Goal: Communication & Community: Answer question/provide support

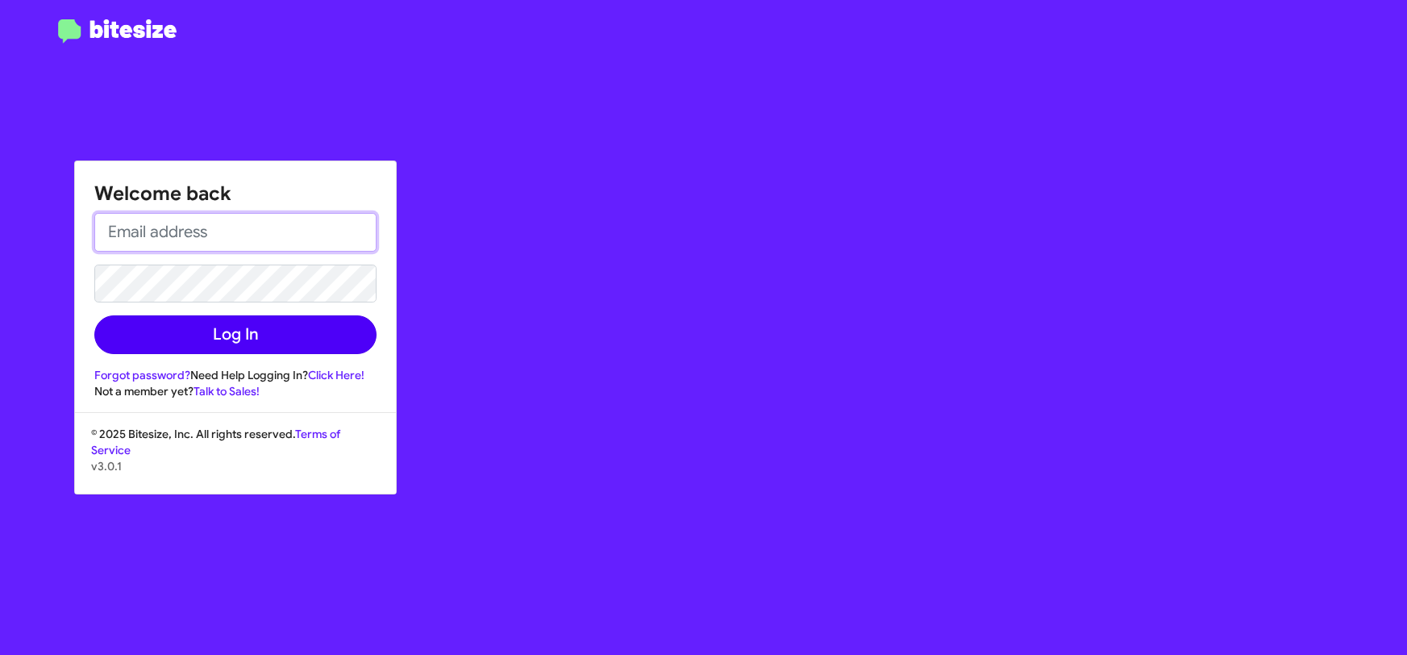
type input "[PERSON_NAME][EMAIL_ADDRESS][DOMAIN_NAME]"
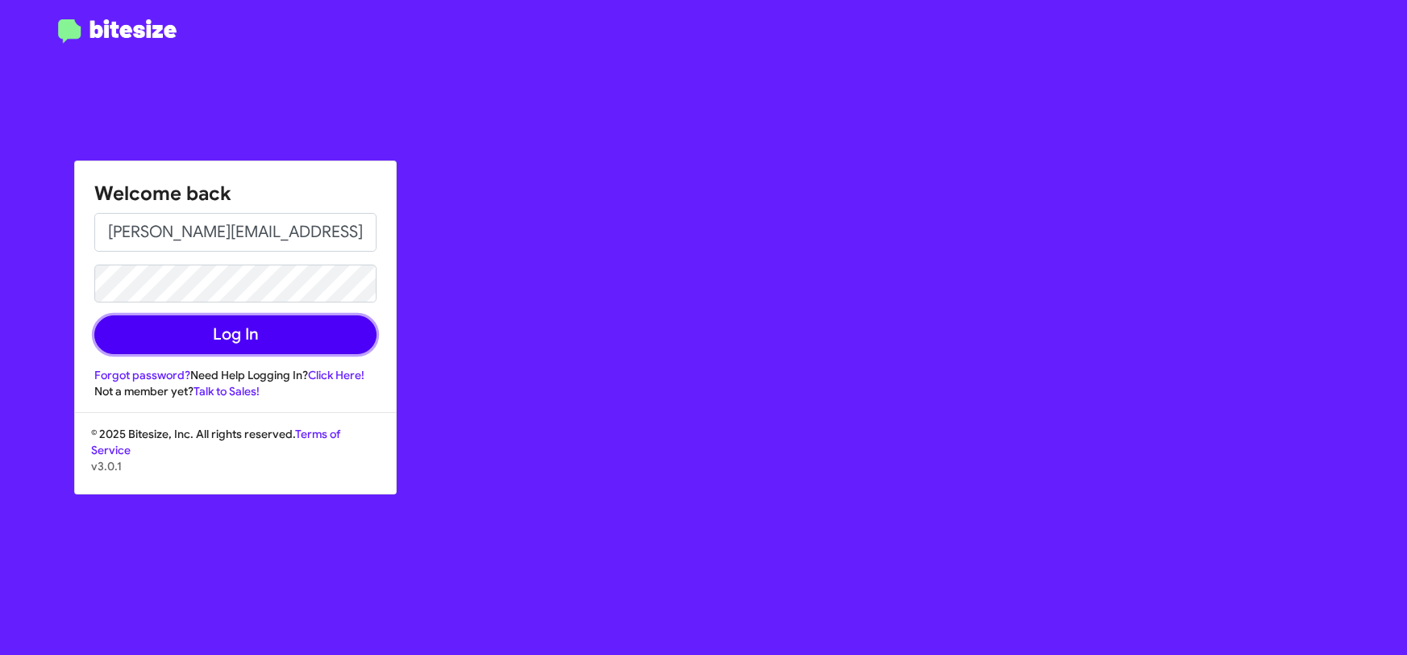
click at [209, 343] on button "Log In" at bounding box center [235, 334] width 282 height 39
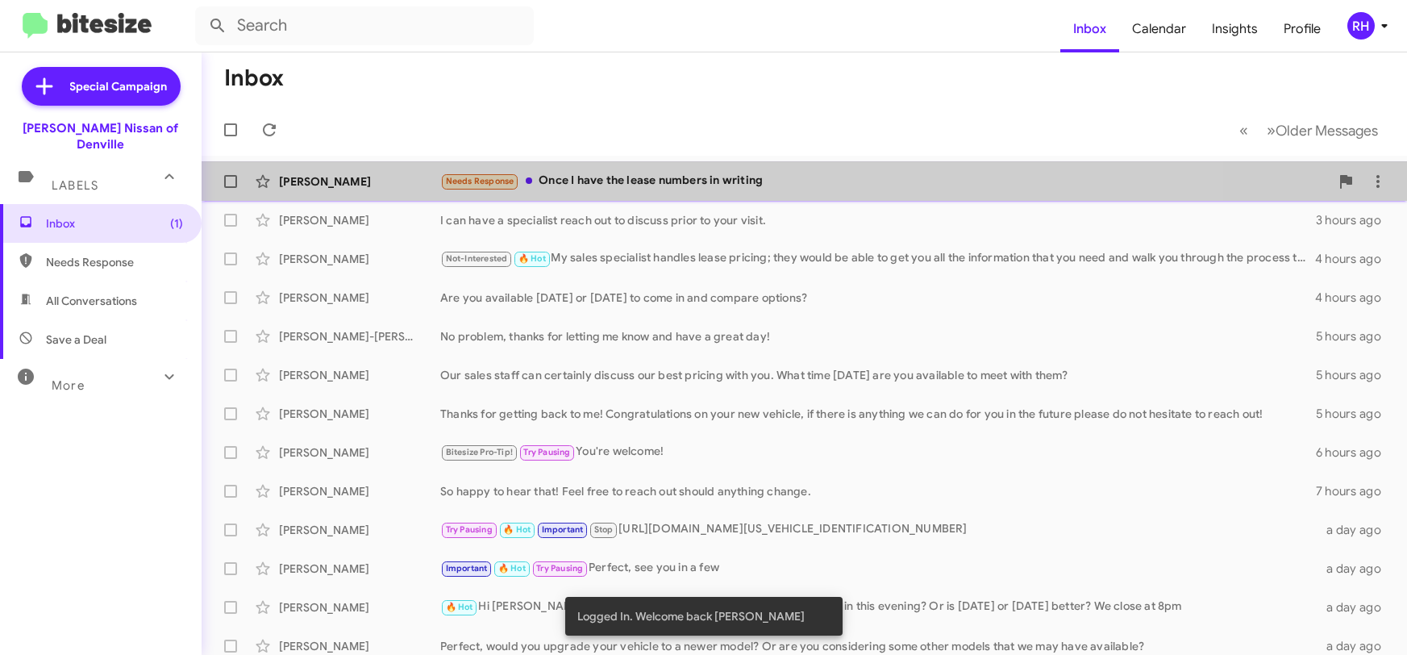
click at [701, 173] on div "Needs Response Once I have the lease numbers in writing" at bounding box center [884, 181] width 889 height 19
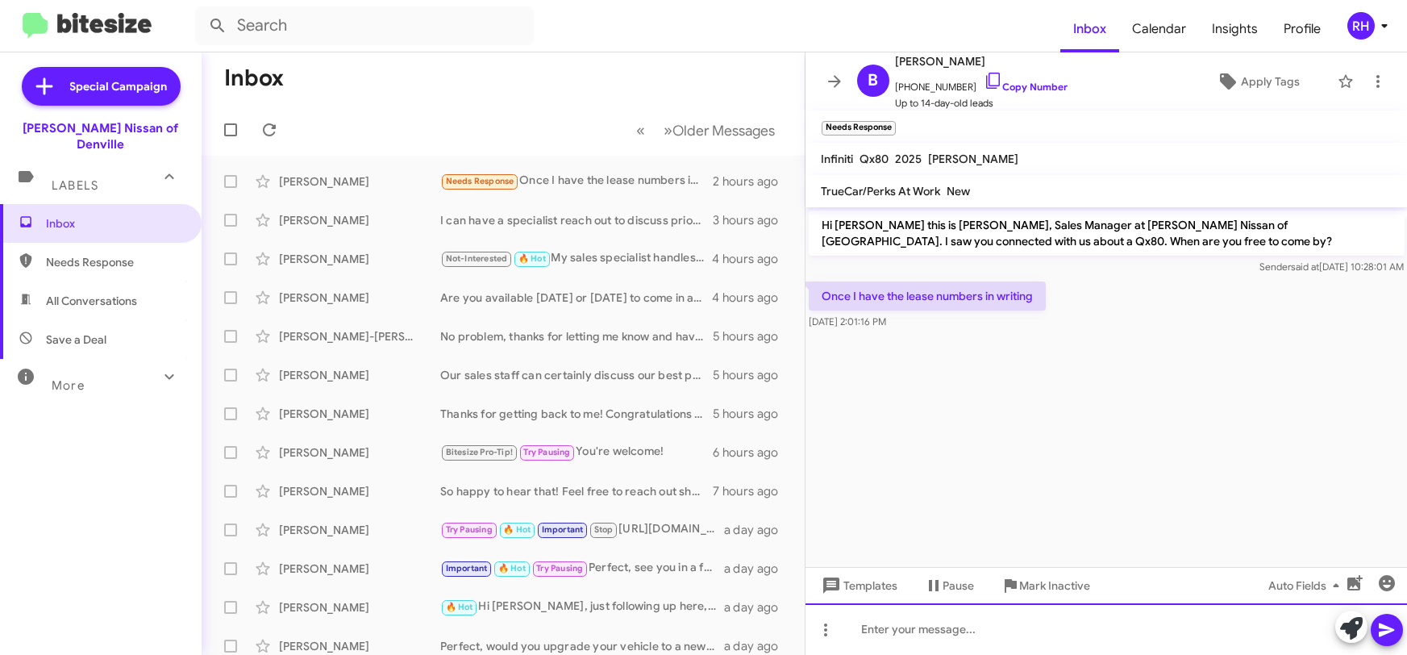
click at [896, 629] on div at bounding box center [1106, 629] width 602 height 52
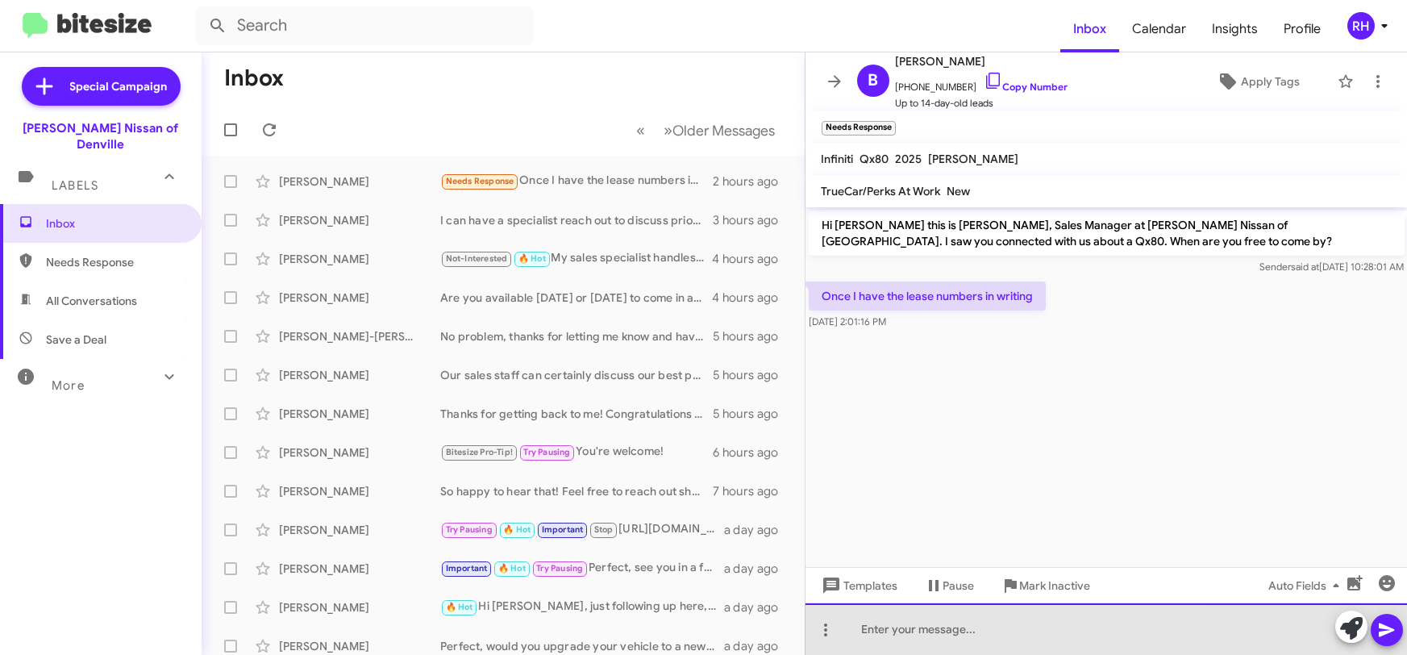
paste div
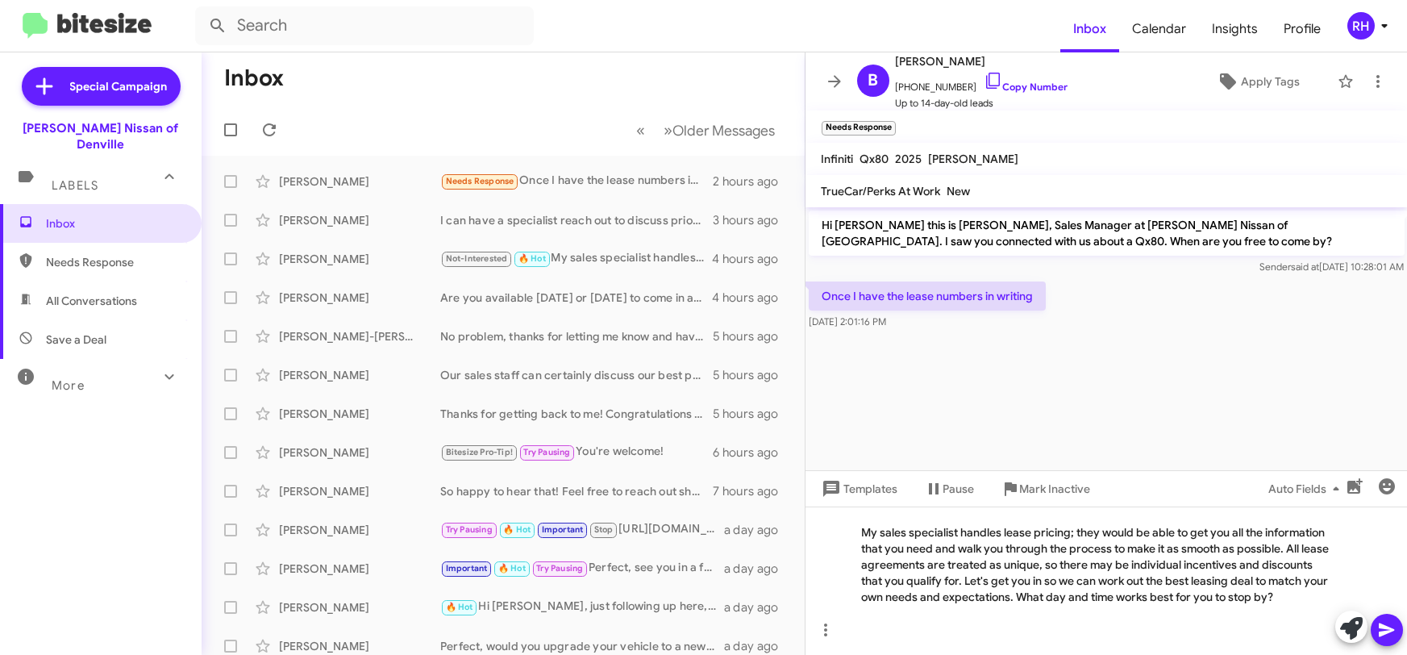
click at [1388, 632] on icon at bounding box center [1386, 630] width 15 height 14
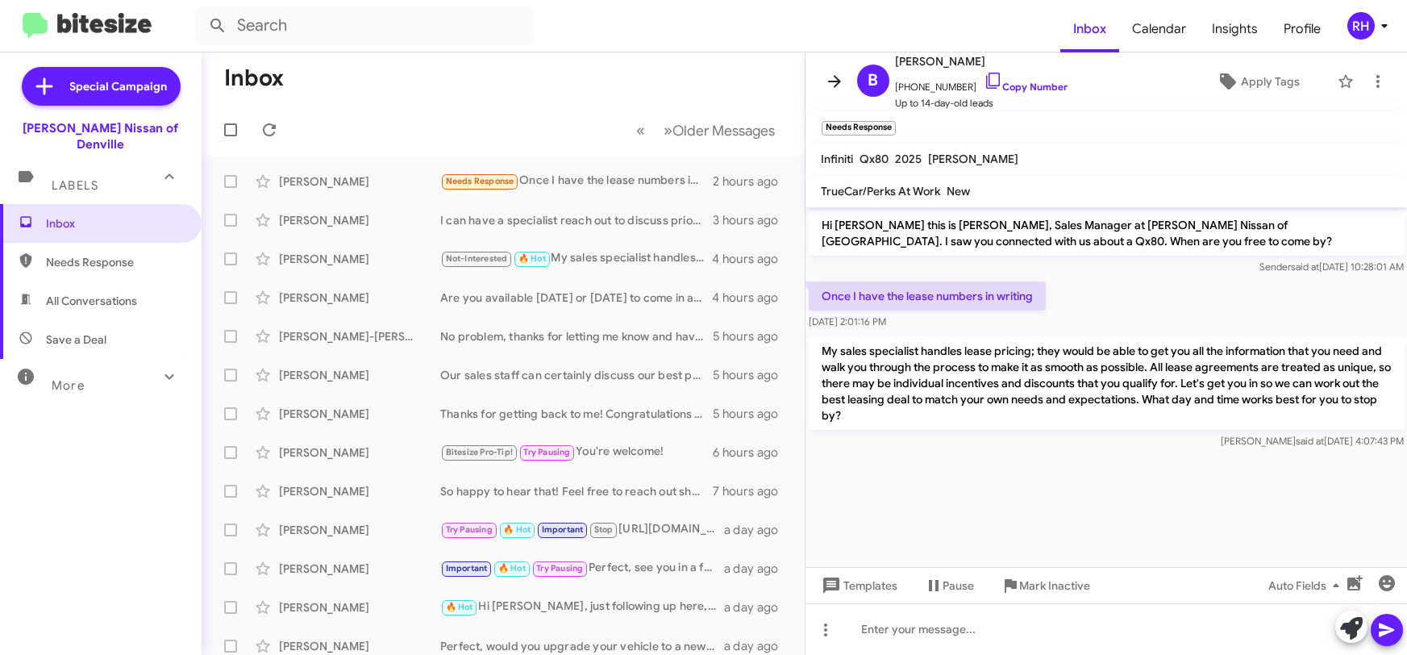
click at [830, 80] on icon at bounding box center [834, 81] width 19 height 19
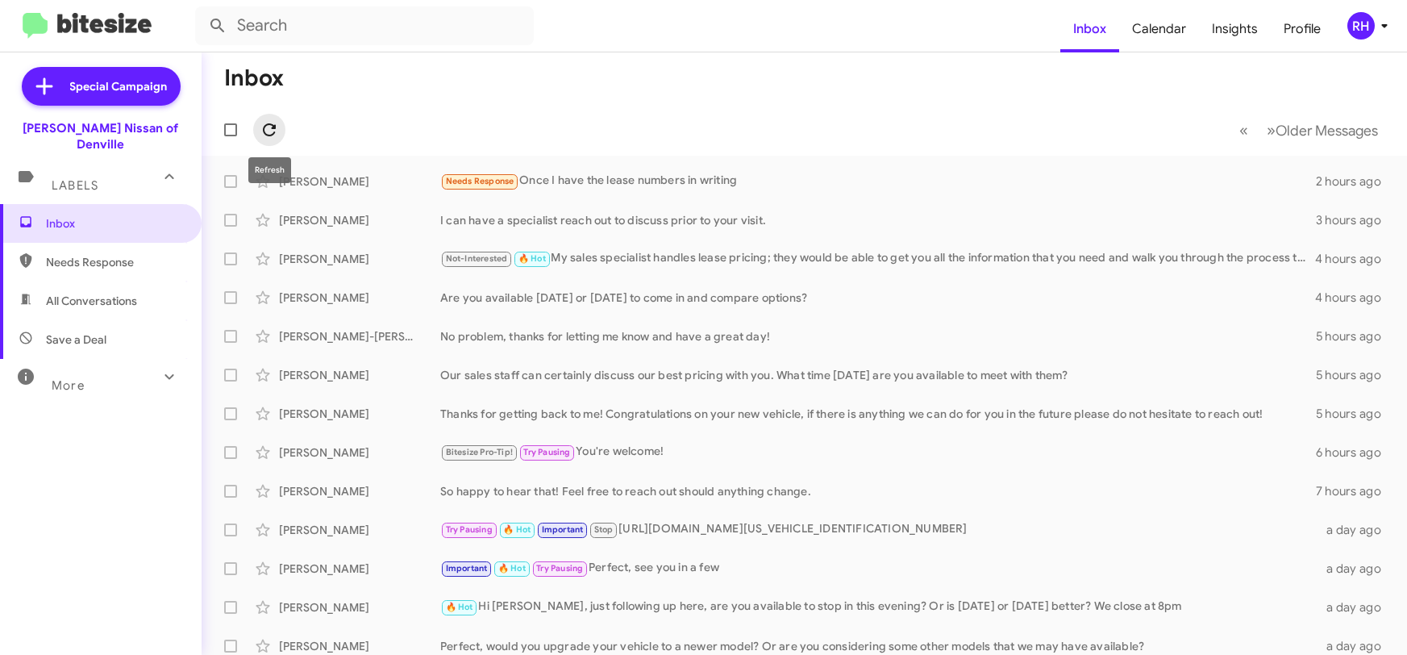
click at [269, 128] on icon at bounding box center [269, 129] width 19 height 19
click at [270, 131] on icon at bounding box center [269, 129] width 19 height 19
